Goal: Task Accomplishment & Management: Manage account settings

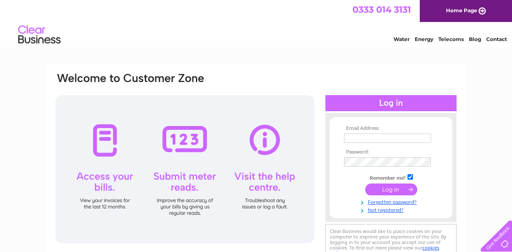
type input "eileen@sneddensurveys.co.uk"
drag, startPoint x: 388, startPoint y: 188, endPoint x: 315, endPoint y: 113, distance: 104.7
click at [315, 113] on div "Email Address: eileen@sneddensurveys.co.uk Password:" at bounding box center [256, 167] width 403 height 191
click at [389, 188] on input "submit" at bounding box center [391, 190] width 52 height 12
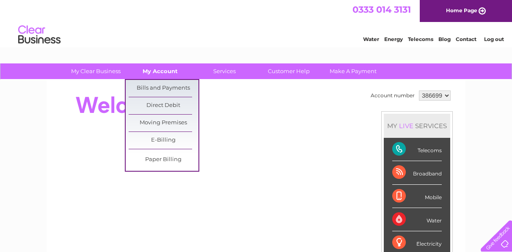
click at [149, 73] on link "My Account" at bounding box center [160, 71] width 70 height 16
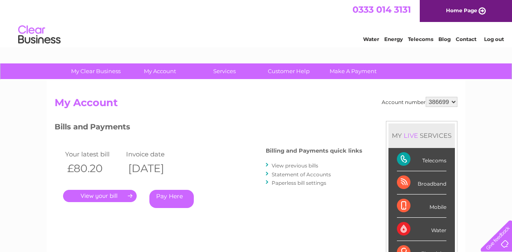
click at [106, 192] on link "." at bounding box center [100, 196] width 74 height 12
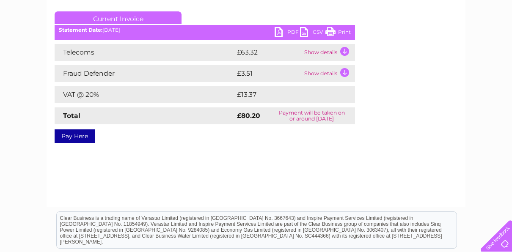
scroll to position [110, 0]
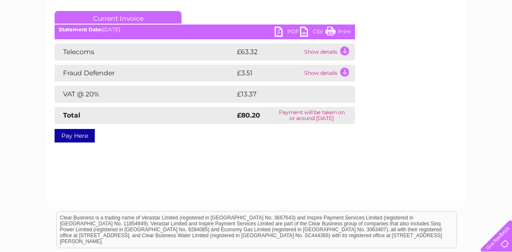
click at [287, 30] on link "PDF" at bounding box center [287, 33] width 25 height 12
